Goal: Task Accomplishment & Management: Use online tool/utility

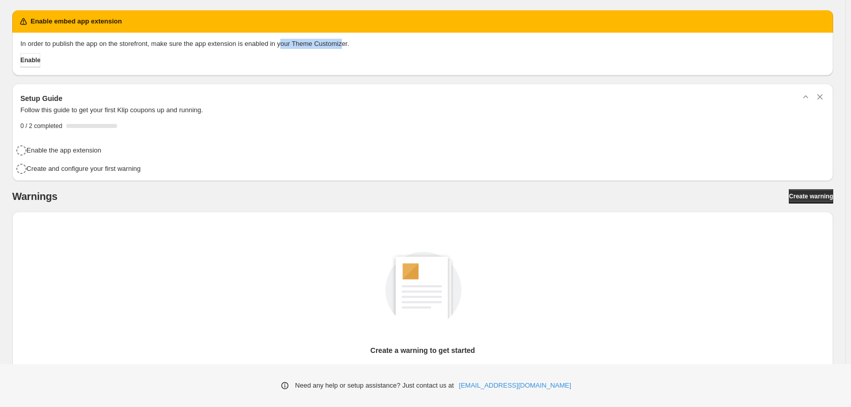
drag, startPoint x: 342, startPoint y: 44, endPoint x: 242, endPoint y: 43, distance: 99.9
click at [246, 43] on p "In order to publish the app on the storefront, make sure the app extension is e…" at bounding box center [422, 44] width 805 height 10
click at [35, 57] on span "Enable" at bounding box center [30, 60] width 20 height 8
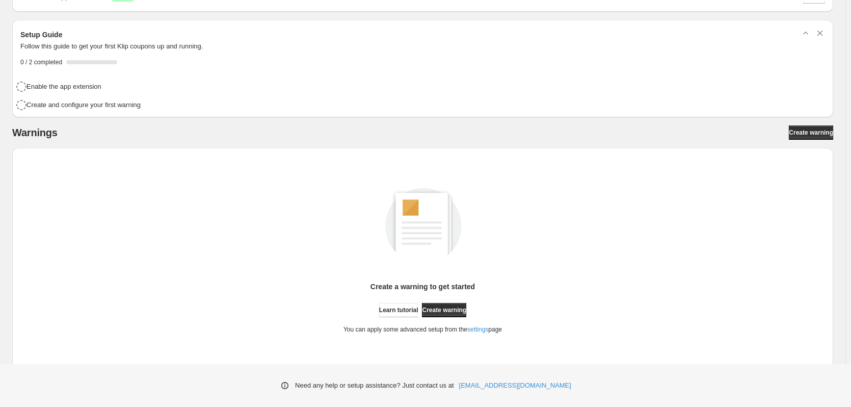
scroll to position [43, 0]
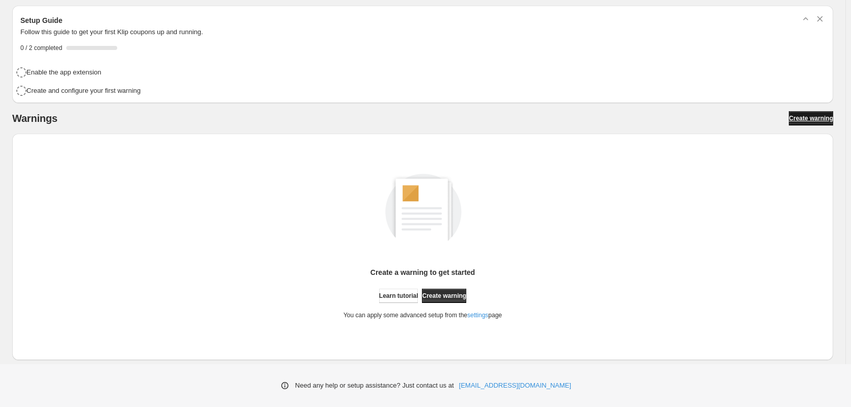
click at [814, 116] on span "Create warning" at bounding box center [811, 118] width 44 height 8
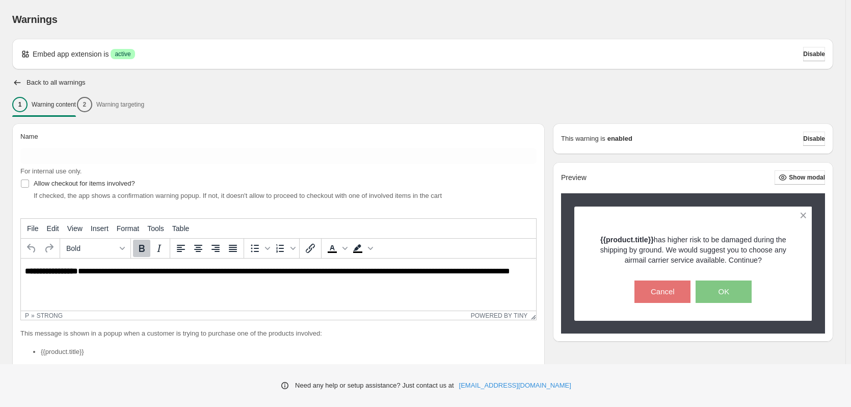
click at [142, 106] on div "1 Warning content 2 Warning targeting" at bounding box center [422, 104] width 821 height 21
click at [112, 104] on div "1 Warning content 2 Warning targeting" at bounding box center [422, 104] width 821 height 21
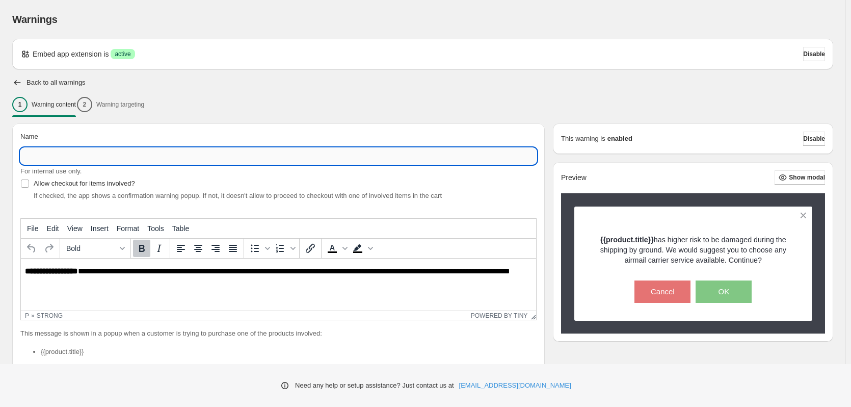
click at [88, 154] on input "Name" at bounding box center [278, 156] width 516 height 16
type input "**********"
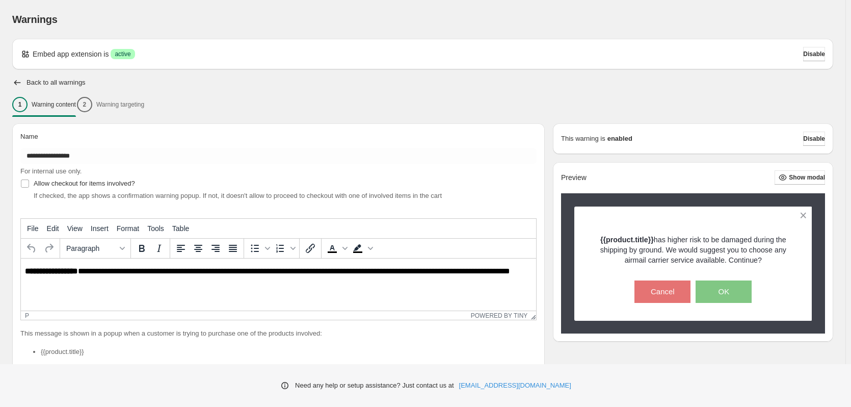
click at [111, 289] on html "**********" at bounding box center [278, 275] width 515 height 35
click at [105, 273] on p "**********" at bounding box center [281, 276] width 512 height 18
click at [91, 277] on p "**********" at bounding box center [281, 276] width 512 height 18
click at [78, 270] on strong "**********" at bounding box center [51, 271] width 53 height 8
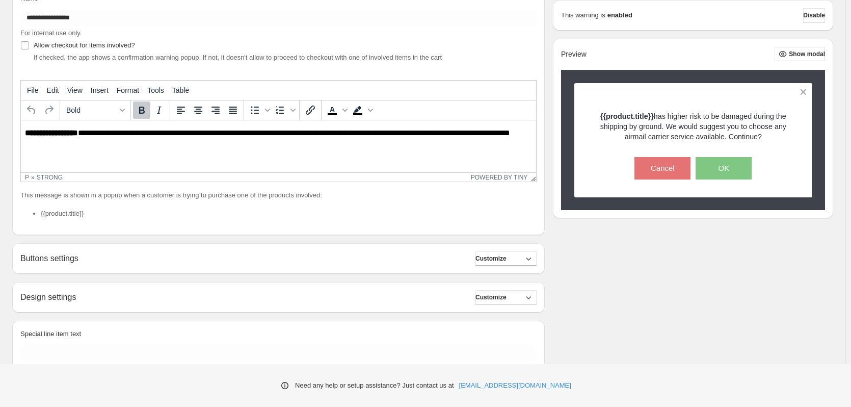
scroll to position [179, 0]
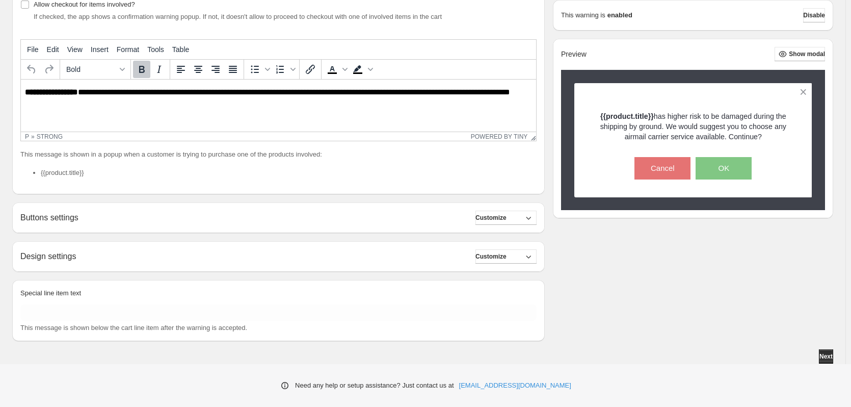
click at [374, 218] on div "Buttons settings Customize" at bounding box center [278, 218] width 516 height 14
click at [512, 214] on button "Customize" at bounding box center [506, 218] width 61 height 14
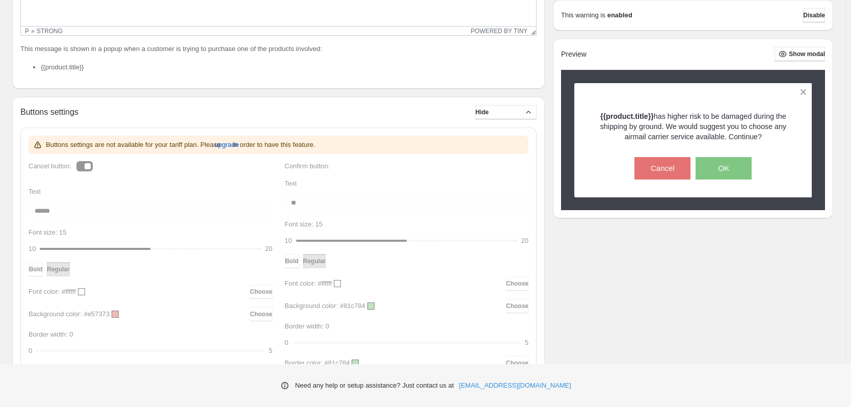
scroll to position [281, 0]
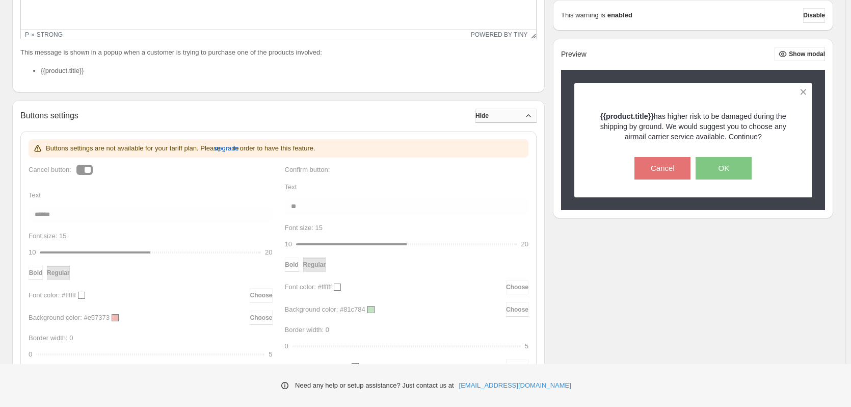
click at [514, 112] on button "Hide" at bounding box center [506, 116] width 61 height 14
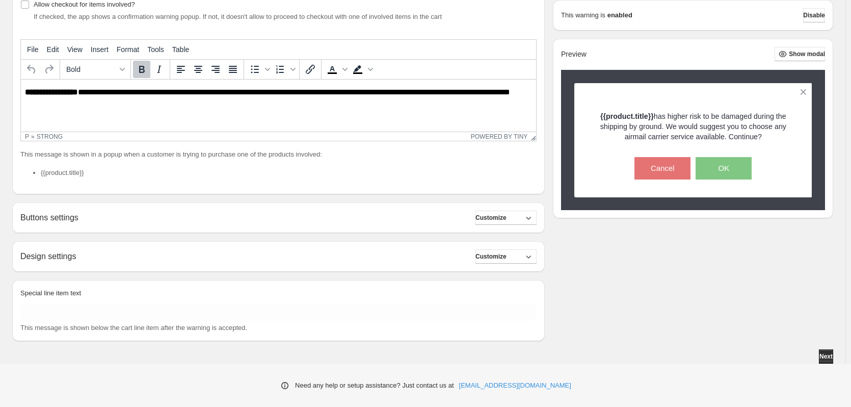
scroll to position [179, 0]
click at [238, 255] on div "Design settings Customize" at bounding box center [278, 256] width 516 height 14
click at [525, 257] on button "Customize" at bounding box center [506, 256] width 61 height 14
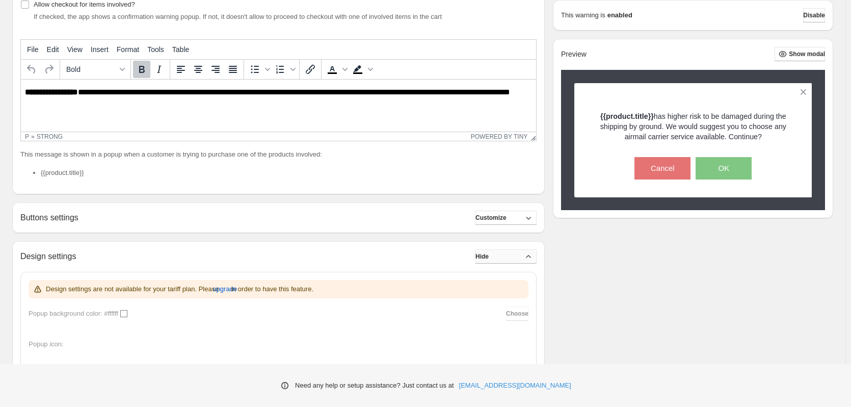
click at [524, 258] on button "Hide" at bounding box center [506, 256] width 61 height 14
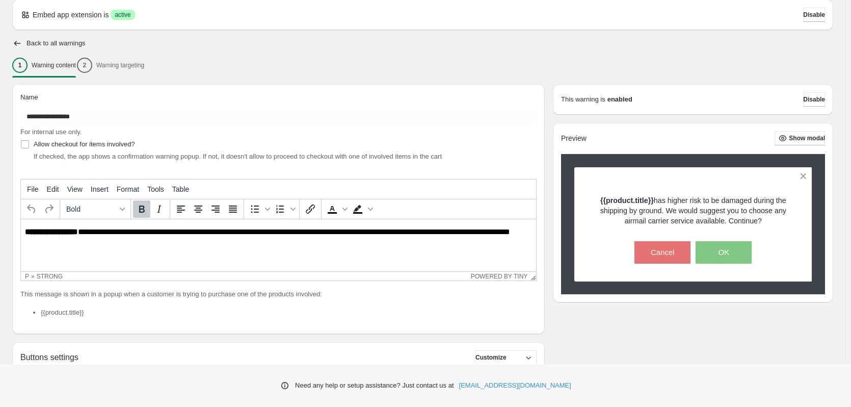
scroll to position [51, 0]
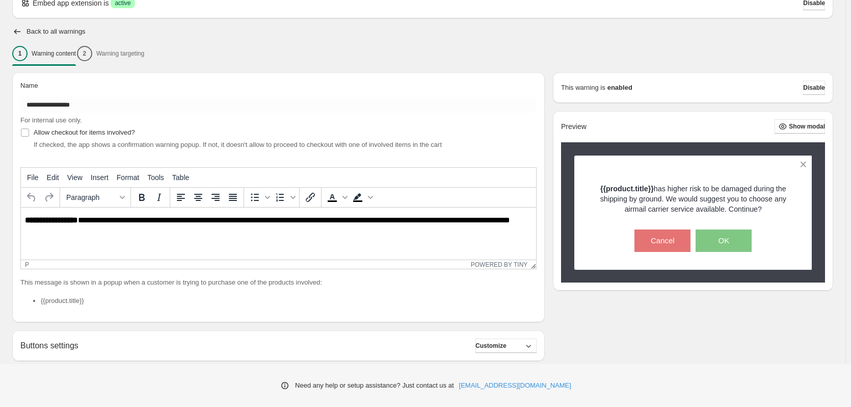
click at [123, 241] on html "**********" at bounding box center [278, 225] width 515 height 35
click at [95, 227] on p "**********" at bounding box center [281, 225] width 512 height 18
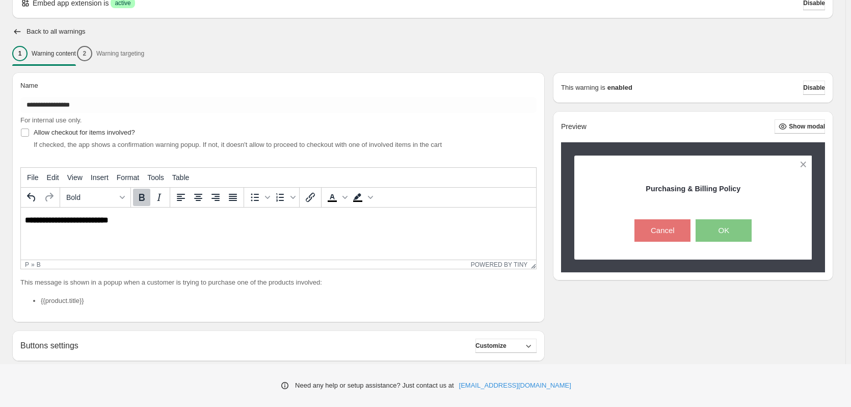
click at [141, 200] on icon "Bold" at bounding box center [142, 197] width 6 height 7
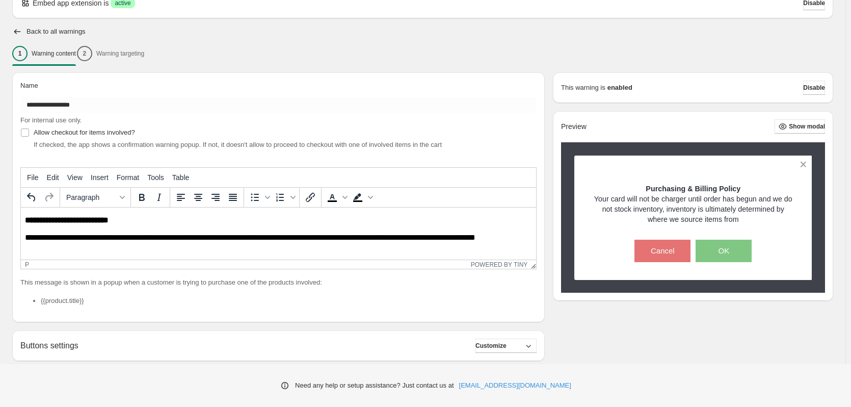
click at [219, 284] on p "This message is shown in a popup when a customer is trying to purchase one of t…" at bounding box center [278, 282] width 516 height 10
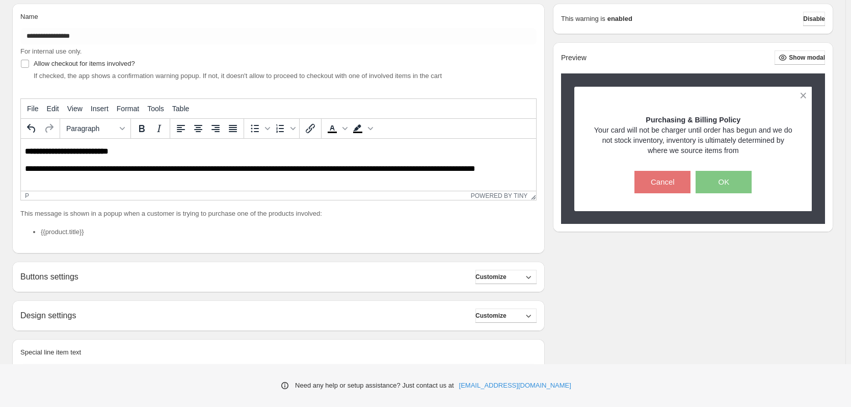
scroll to position [102, 0]
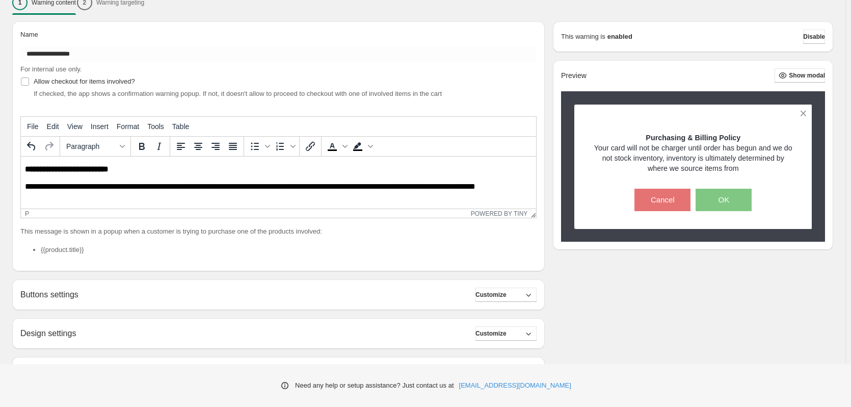
click at [71, 231] on p "This message is shown in a popup when a customer is trying to purchase one of t…" at bounding box center [278, 231] width 516 height 10
click at [71, 251] on li "{{product.title}}" at bounding box center [289, 250] width 496 height 10
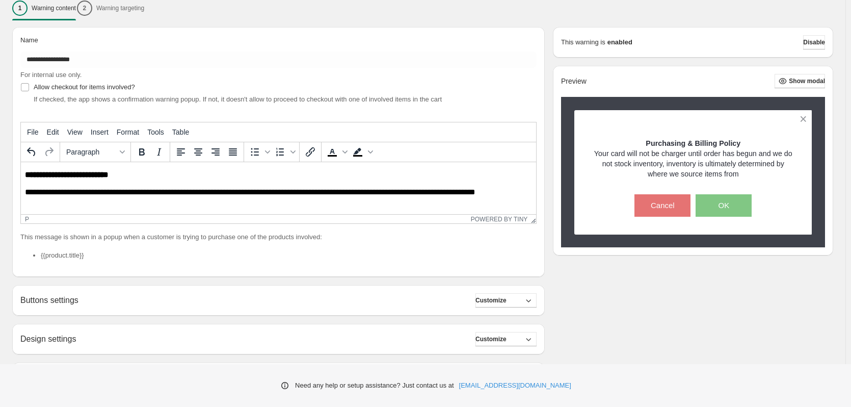
scroll to position [179, 0]
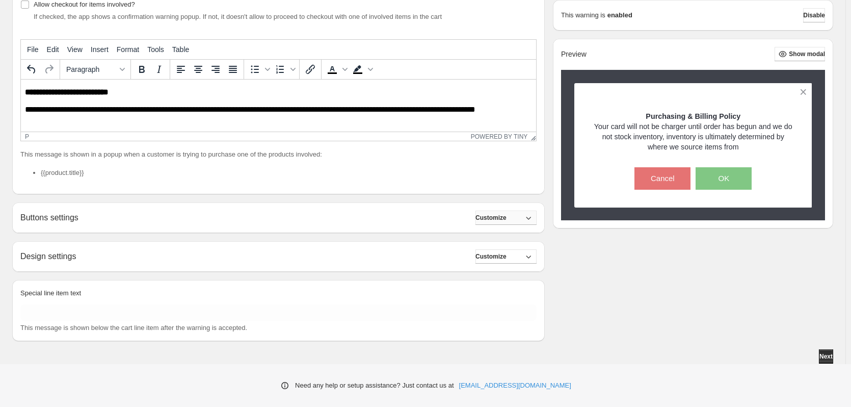
click at [518, 216] on button "Customize" at bounding box center [506, 218] width 61 height 14
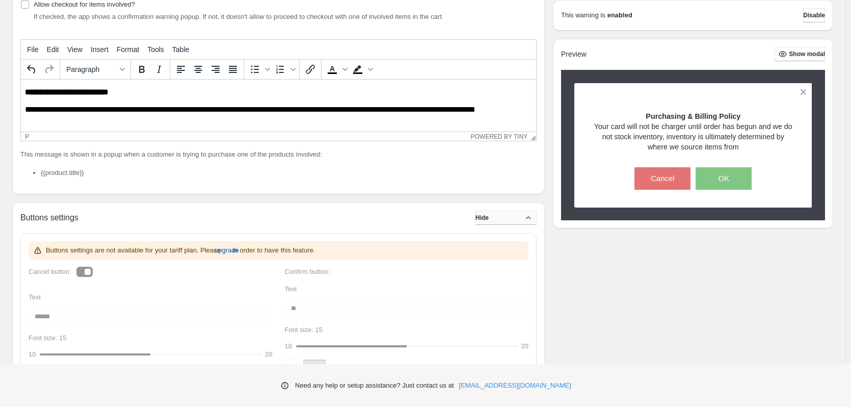
click at [518, 218] on button "Hide" at bounding box center [506, 218] width 61 height 14
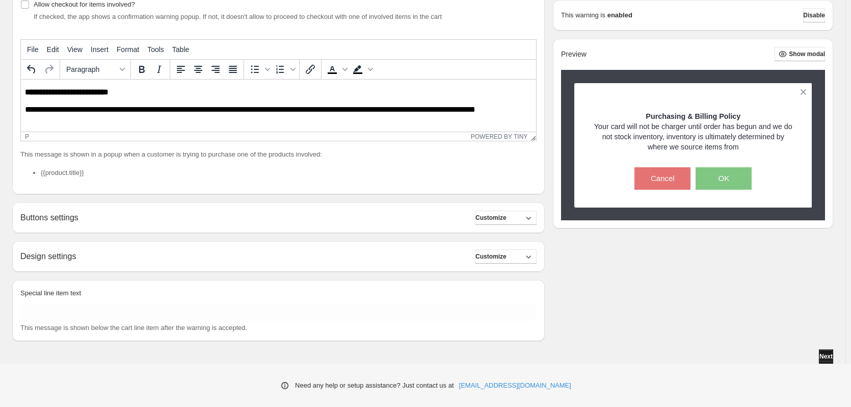
click at [833, 357] on button "Next" at bounding box center [826, 356] width 14 height 14
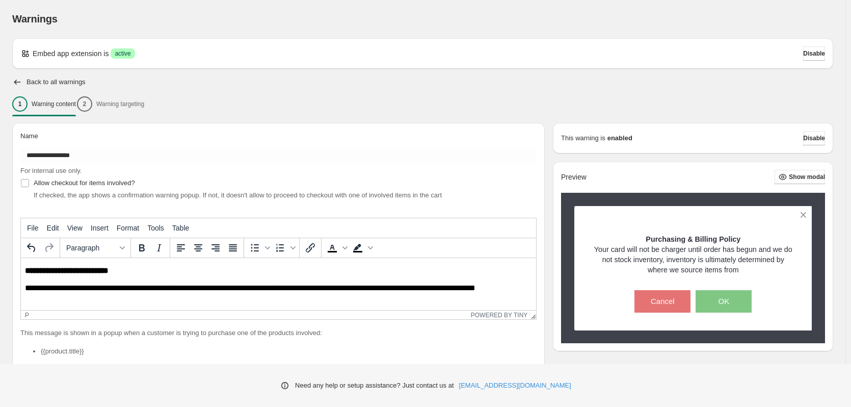
scroll to position [0, 0]
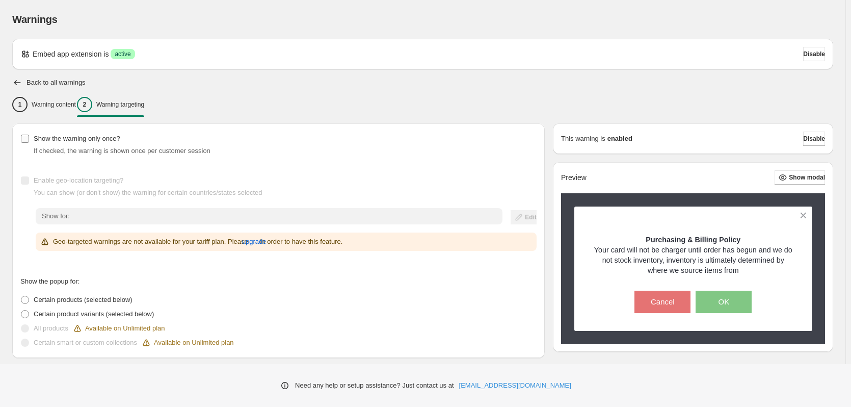
click at [80, 141] on span "Show the warning only once?" at bounding box center [77, 139] width 87 height 8
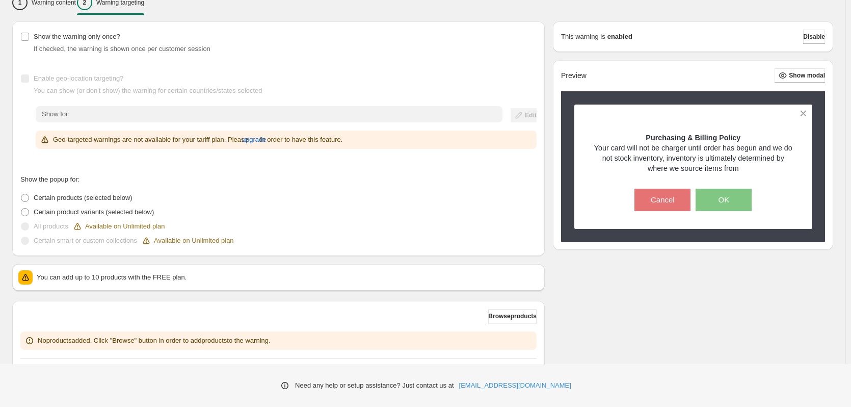
scroll to position [153, 0]
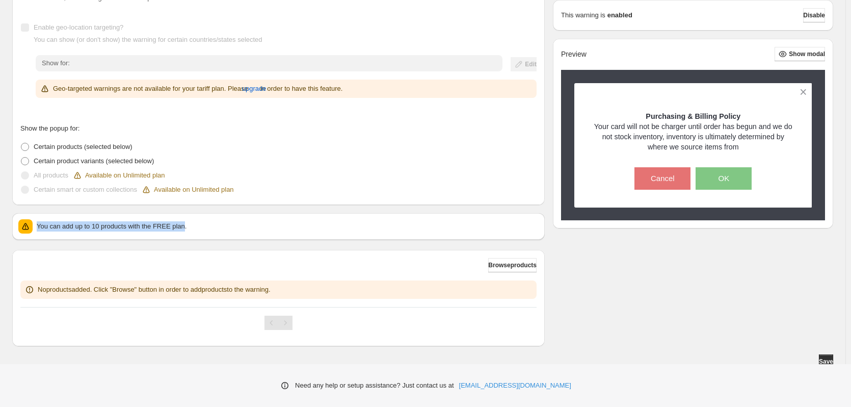
drag, startPoint x: 182, startPoint y: 227, endPoint x: 7, endPoint y: 227, distance: 175.4
click at [7, 227] on div "Show the warning only once? If checked, the warning is shown once per customer …" at bounding box center [274, 154] width 541 height 384
click at [177, 221] on div "You can add up to 10 products with the FREE plan." at bounding box center [278, 226] width 521 height 14
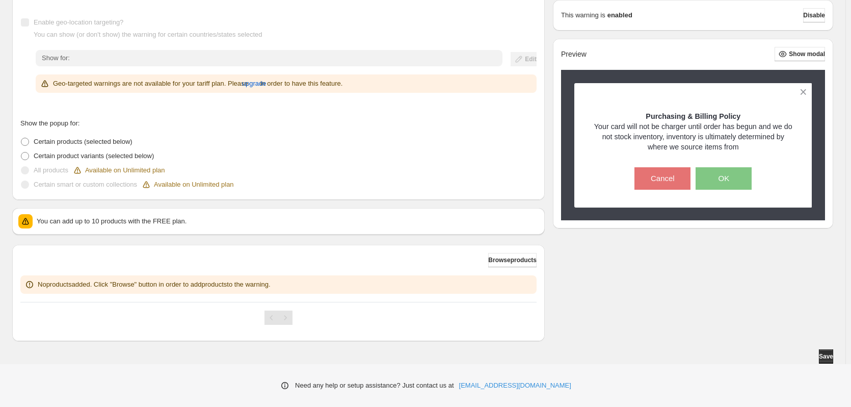
scroll to position [159, 0]
click at [518, 263] on span "Browse products" at bounding box center [512, 260] width 48 height 8
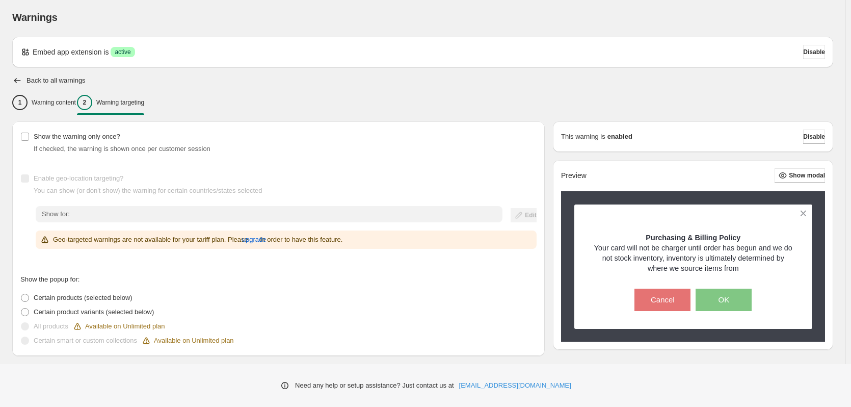
scroll to position [0, 0]
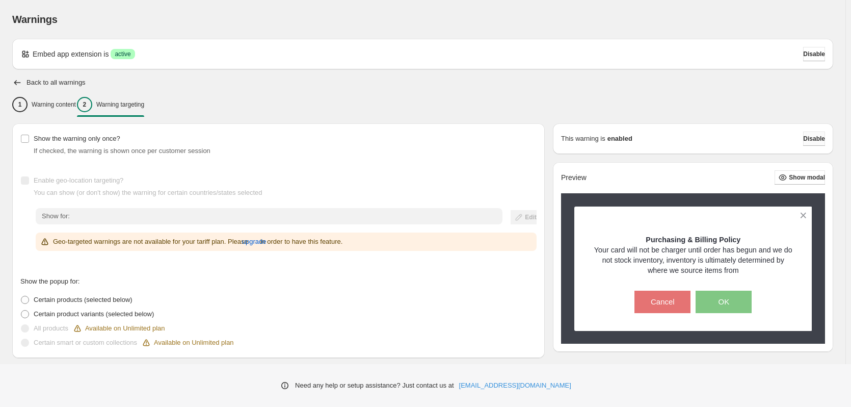
click at [815, 137] on span "Disable" at bounding box center [815, 139] width 22 height 8
click at [806, 49] on button "Disable" at bounding box center [815, 54] width 22 height 14
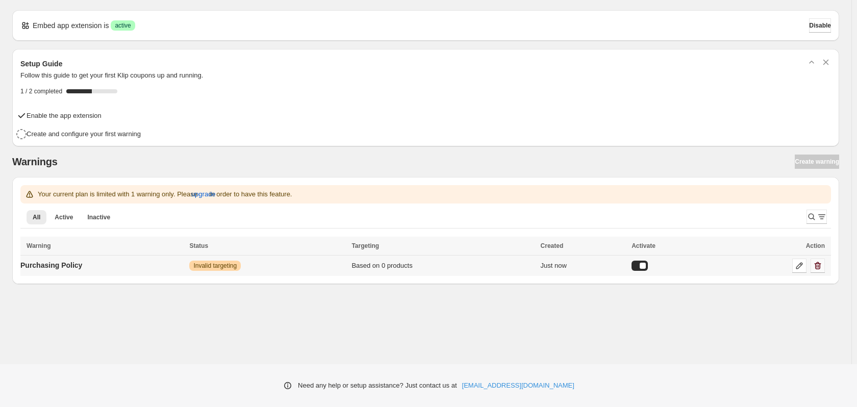
click at [818, 265] on icon "button" at bounding box center [817, 266] width 10 height 10
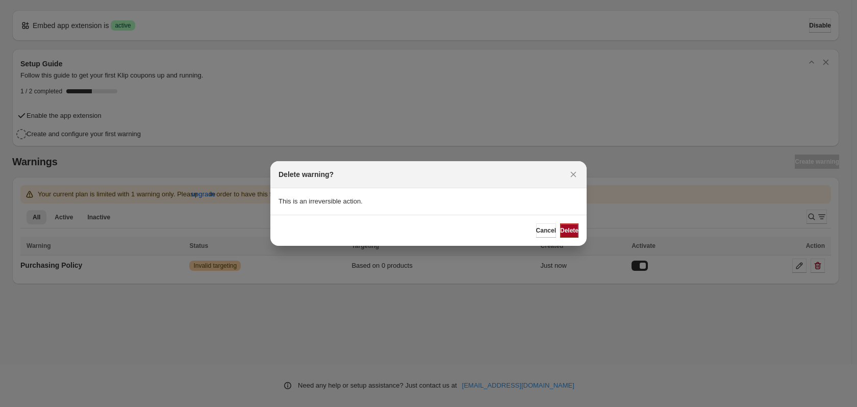
click at [560, 230] on span "Delete" at bounding box center [569, 230] width 18 height 8
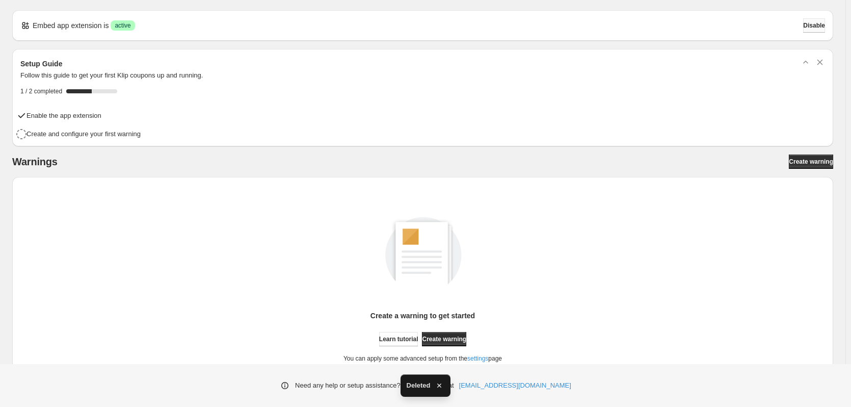
click at [816, 25] on span "Disable" at bounding box center [815, 25] width 22 height 8
